Goal: Find specific page/section: Find specific page/section

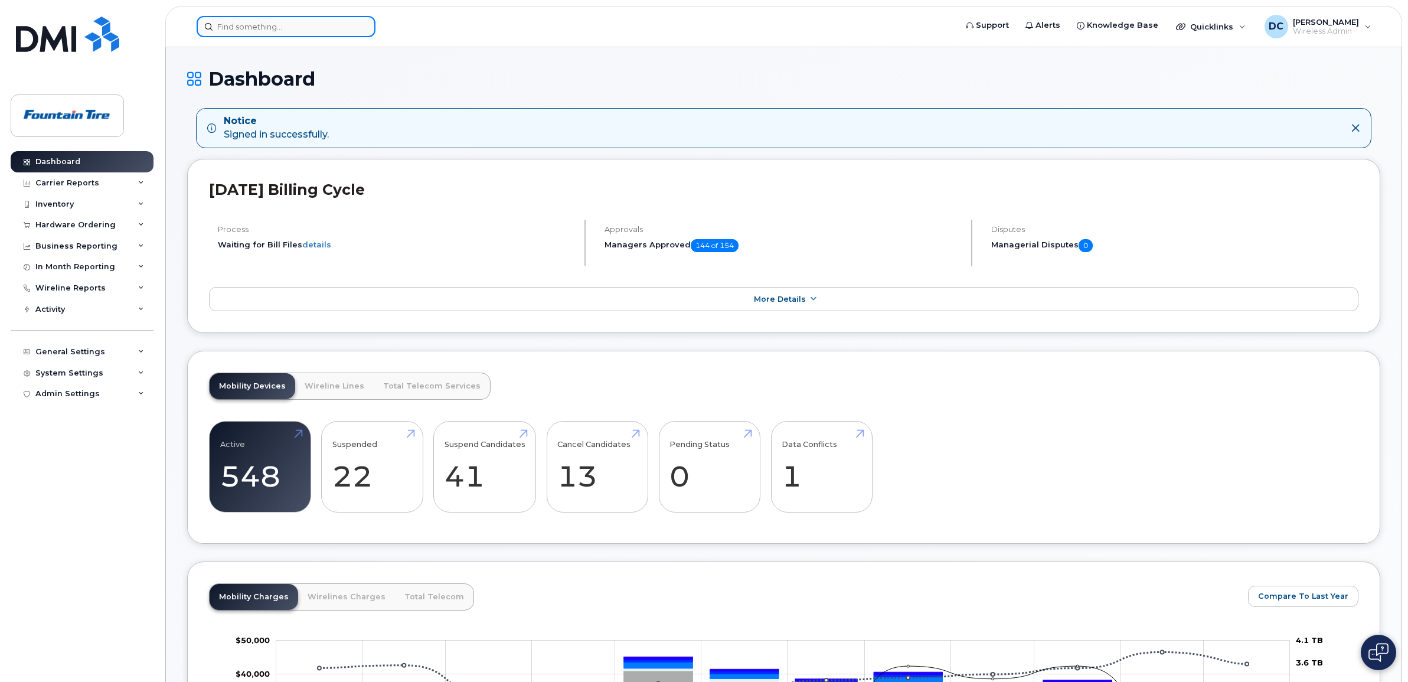
click at [242, 31] on input at bounding box center [286, 26] width 179 height 21
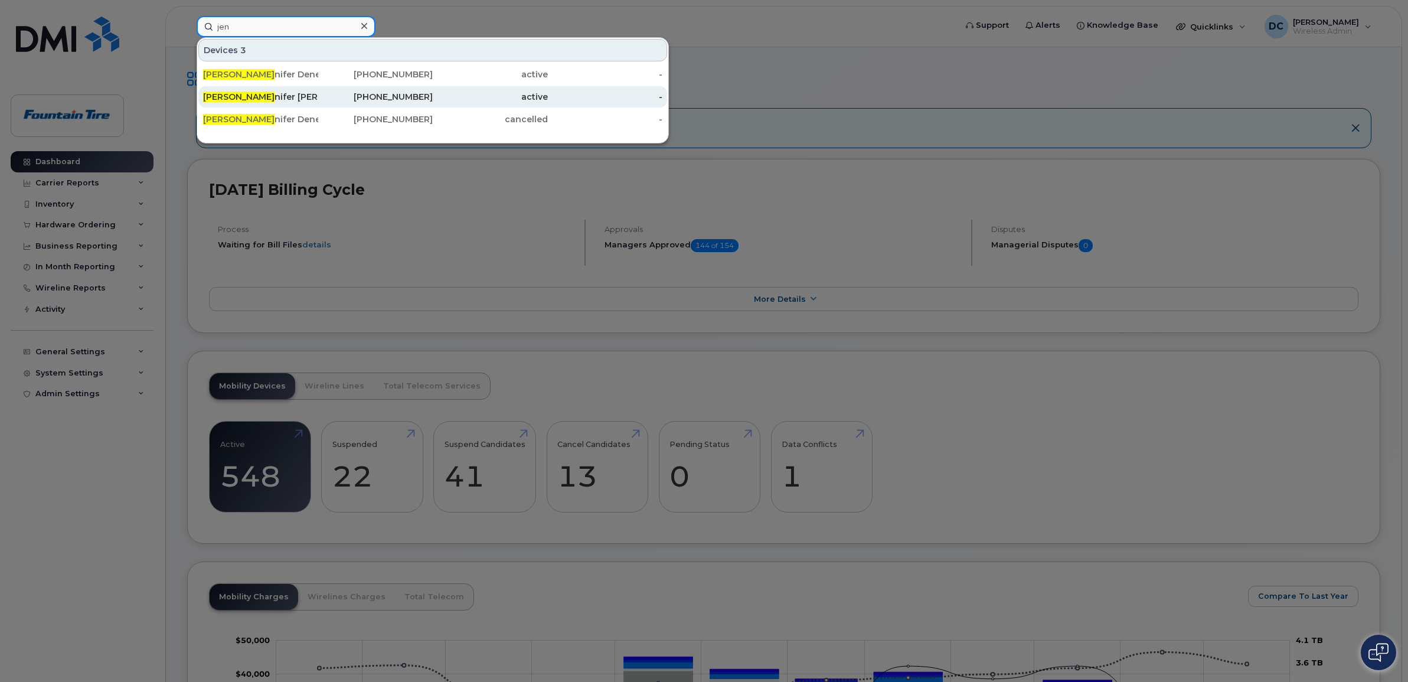
type input "jen"
click at [254, 92] on div "Jen nifer Ferrier" at bounding box center [260, 97] width 115 height 12
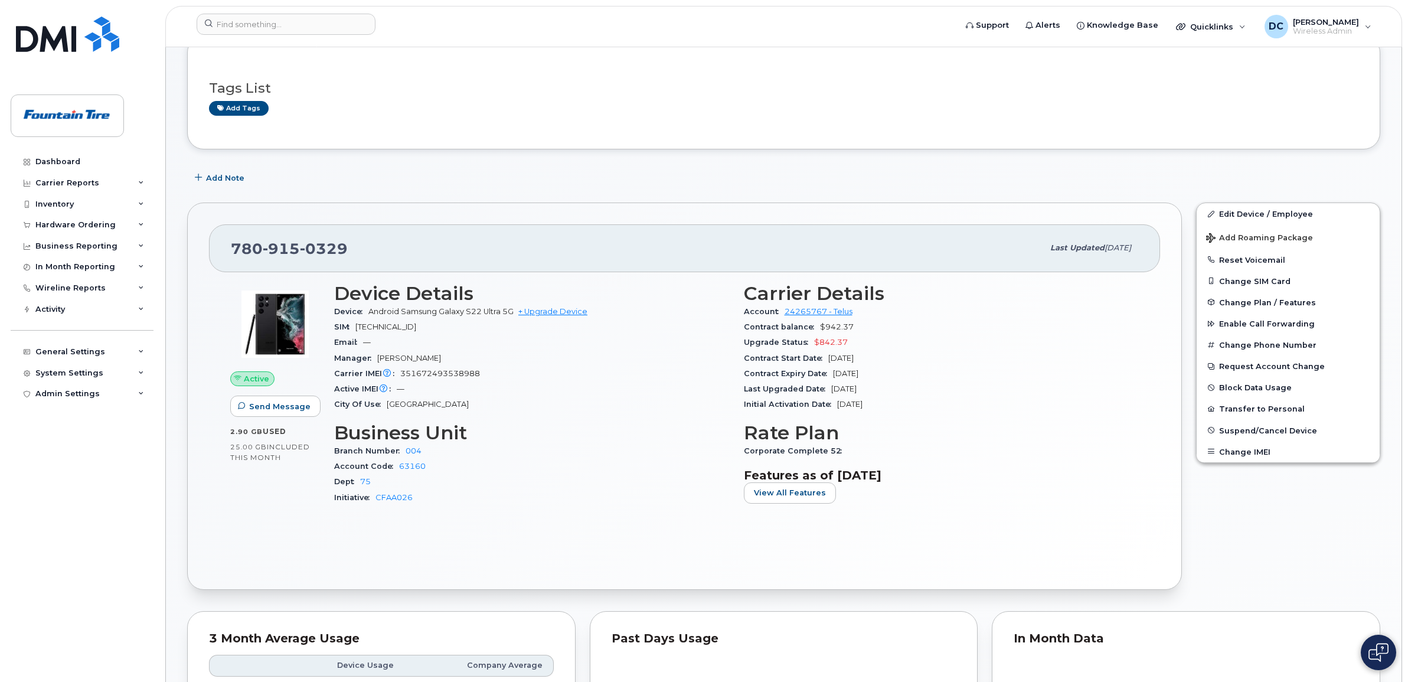
scroll to position [74, 0]
click at [260, 24] on input at bounding box center [286, 24] width 179 height 21
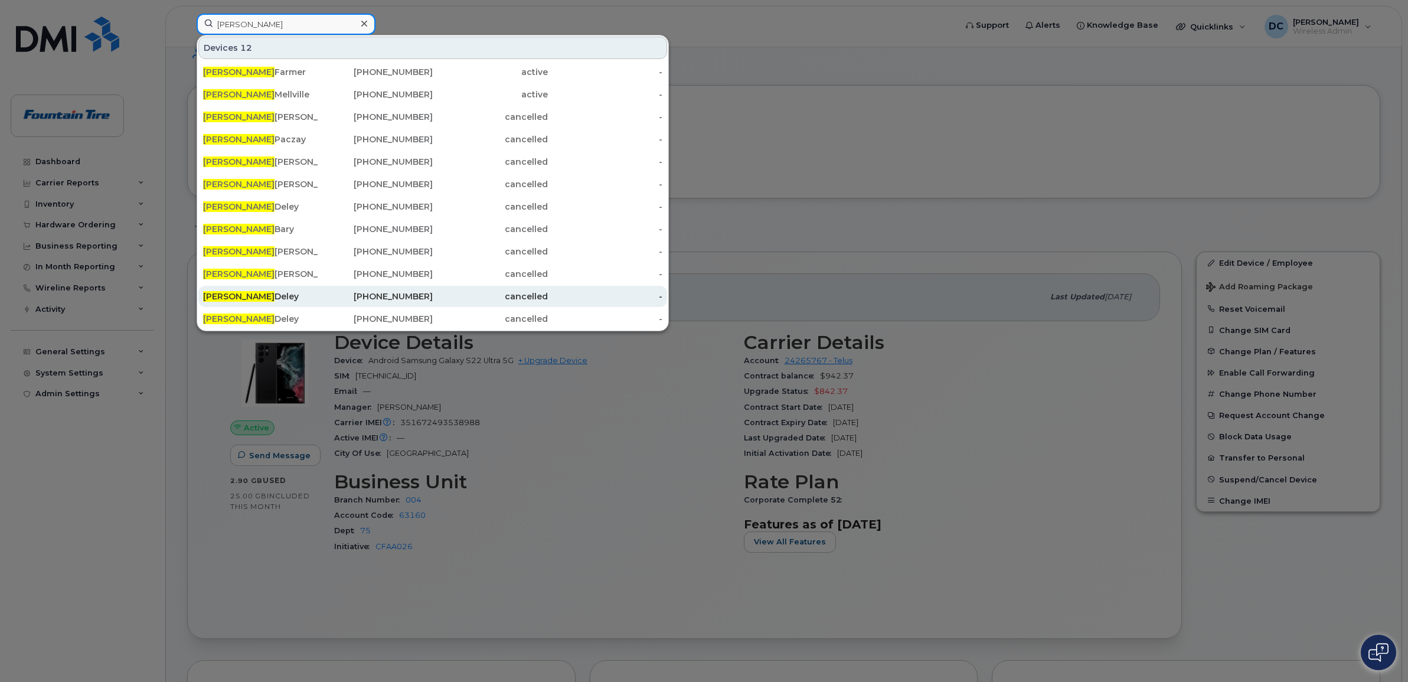
scroll to position [0, 0]
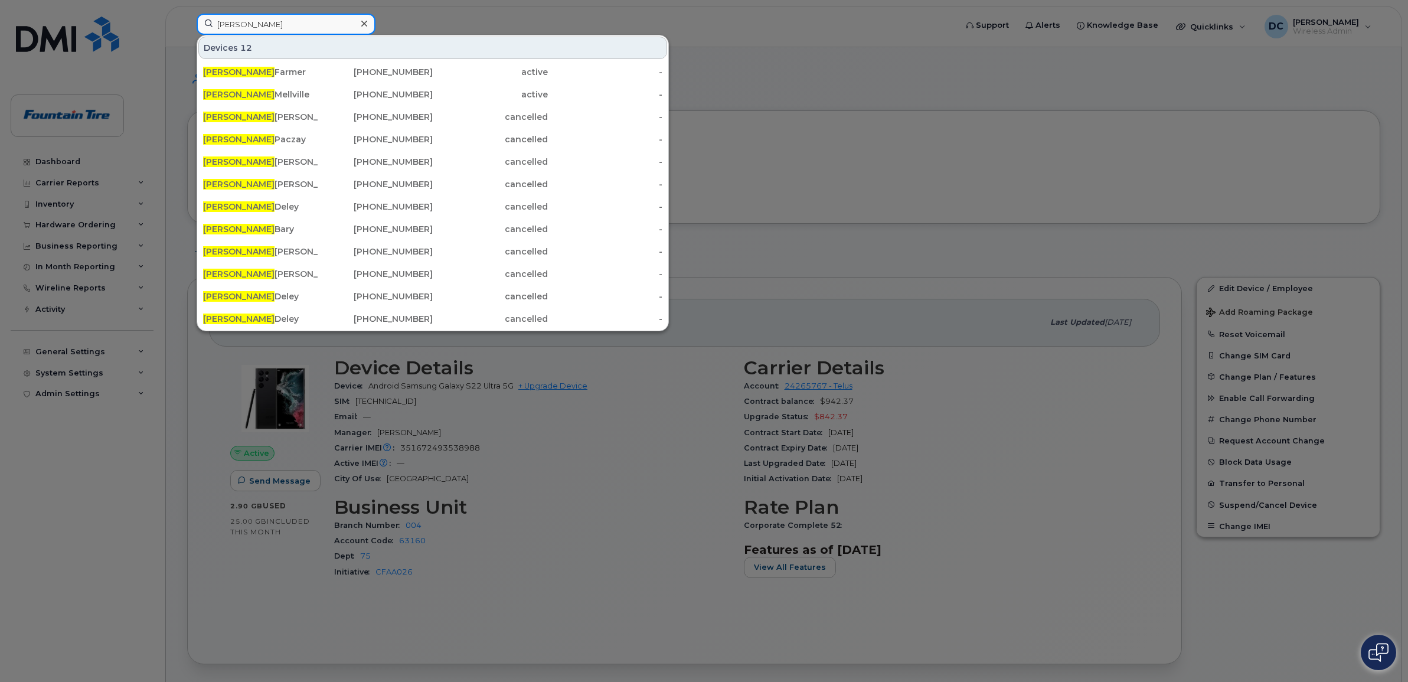
type input "dave"
click at [908, 151] on div at bounding box center [704, 341] width 1408 height 682
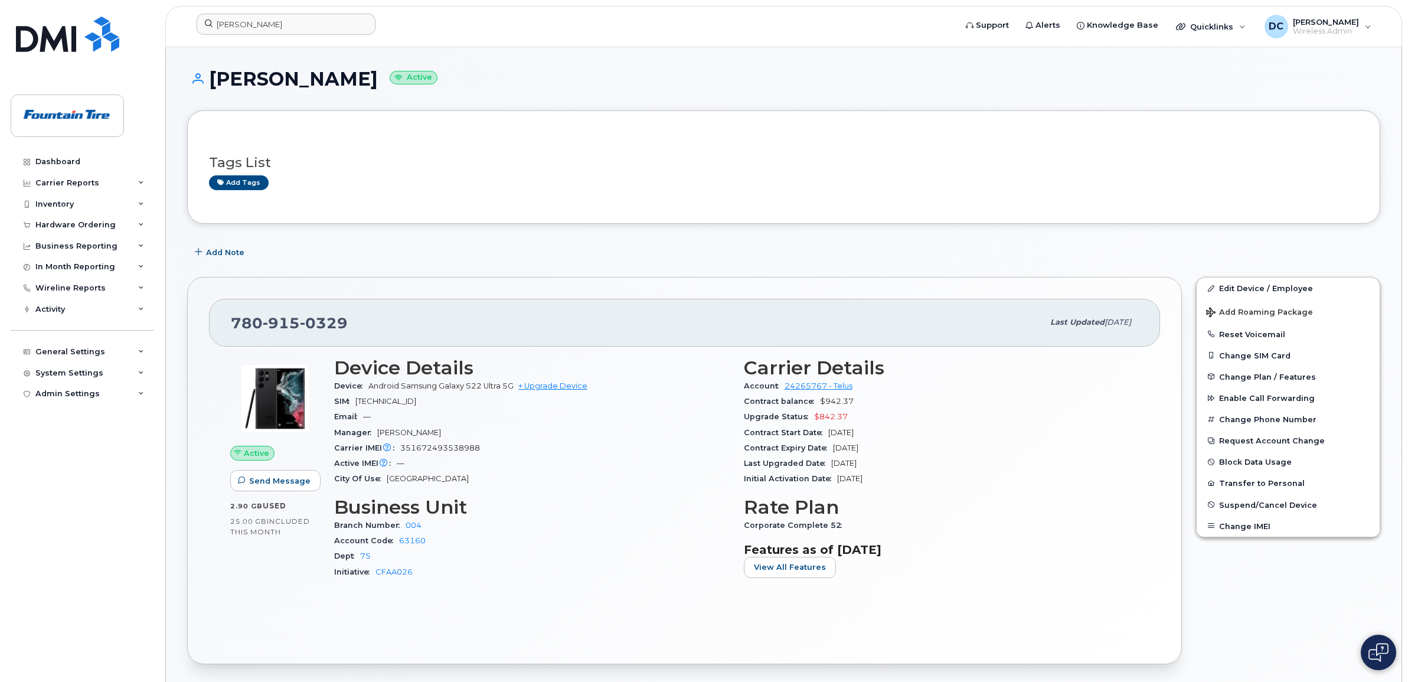
click at [1046, 68] on h1 "Jennifer Ferrier Active" at bounding box center [783, 78] width 1193 height 21
click at [1357, 22] on span "[PERSON_NAME]" at bounding box center [1326, 21] width 66 height 9
click at [1262, 204] on div "Sign out" at bounding box center [1294, 205] width 170 height 22
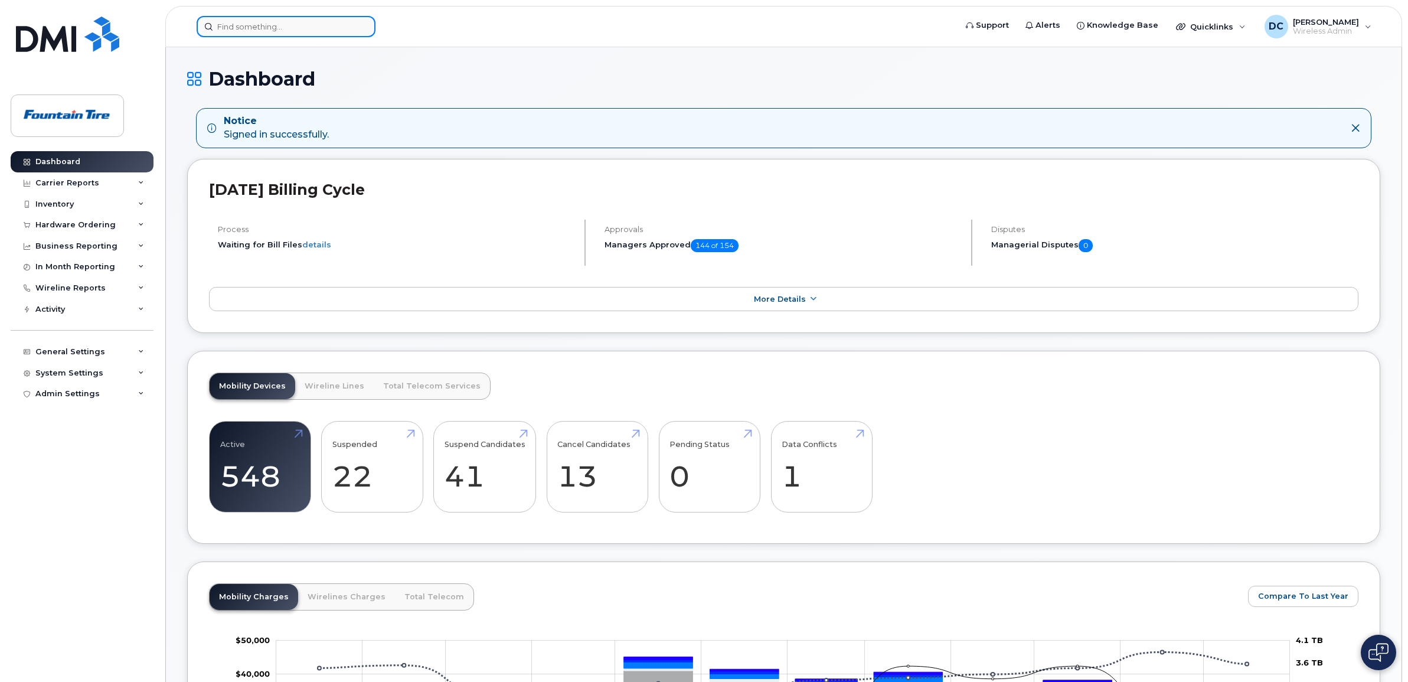
click at [285, 27] on input at bounding box center [286, 26] width 179 height 21
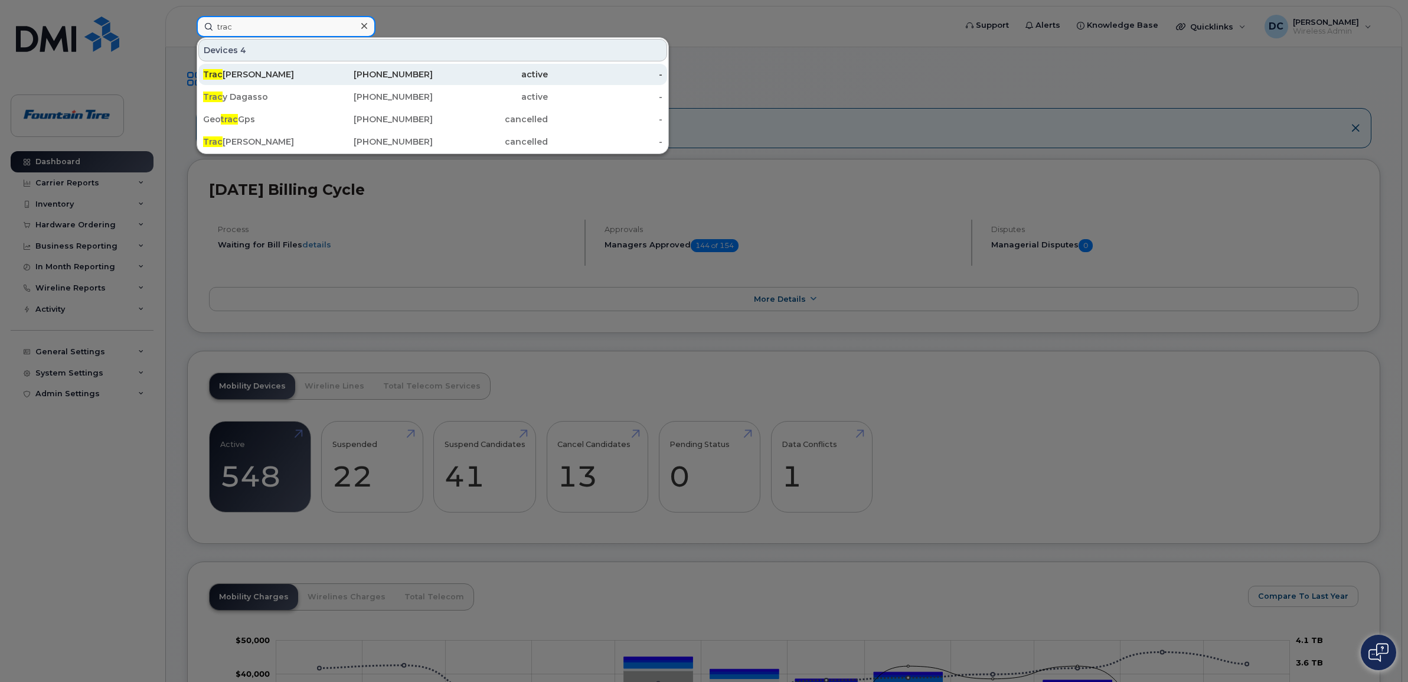
type input "trac"
click at [241, 74] on div "Trac ey Walker" at bounding box center [260, 74] width 115 height 12
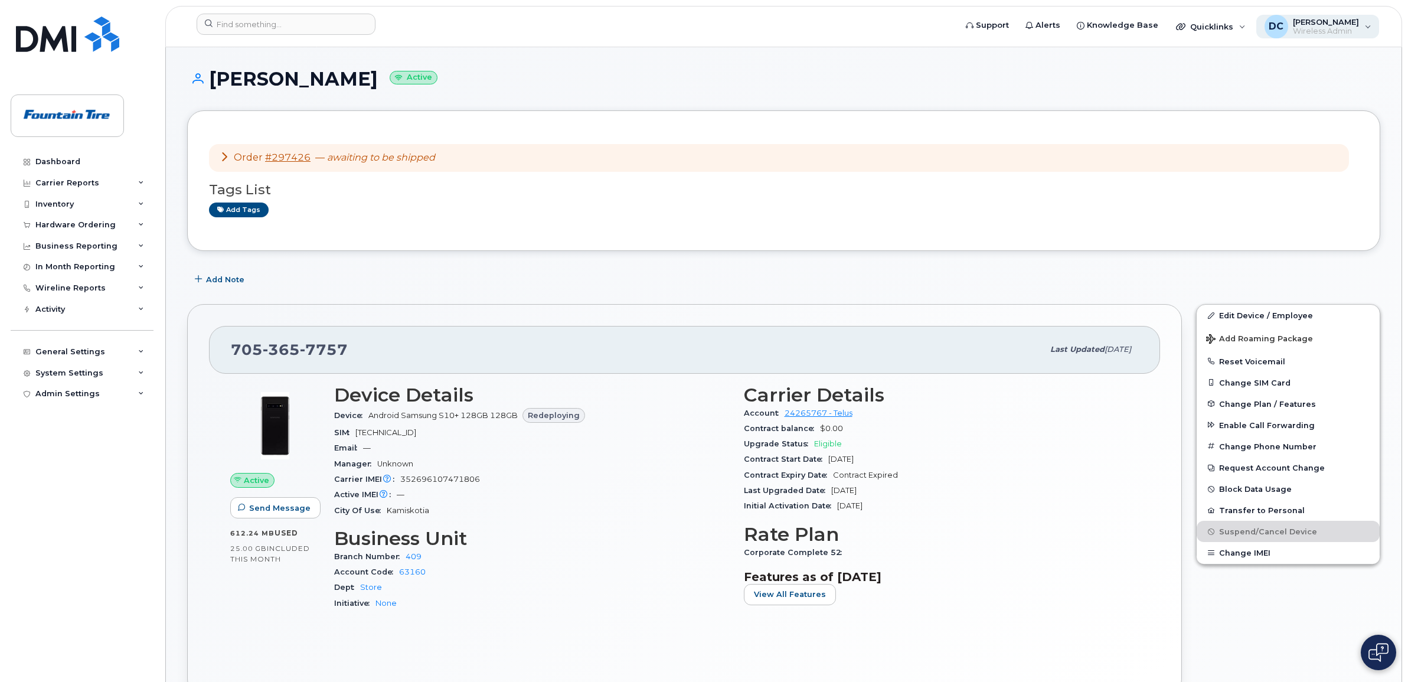
click at [1370, 19] on div "DC [PERSON_NAME] Wireless Admin" at bounding box center [1317, 27] width 123 height 24
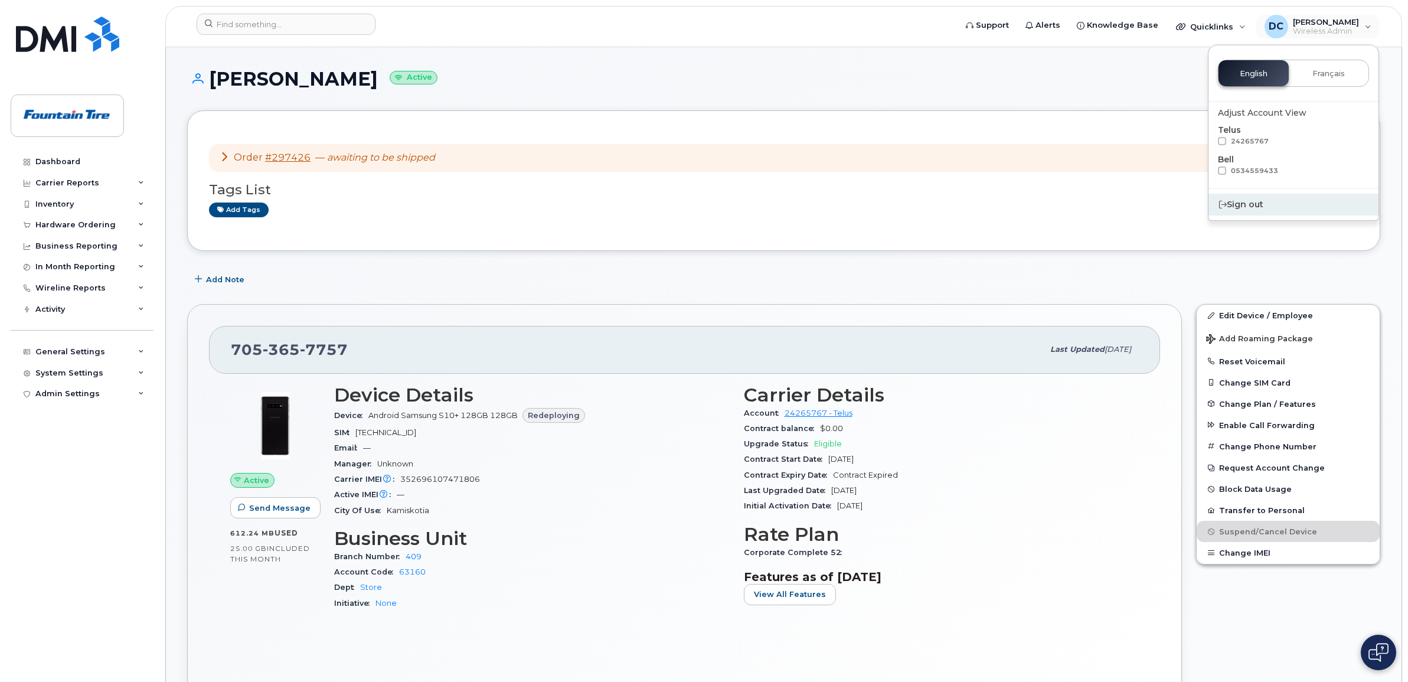
click at [1268, 207] on div "Sign out" at bounding box center [1294, 205] width 170 height 22
